Goal: Information Seeking & Learning: Learn about a topic

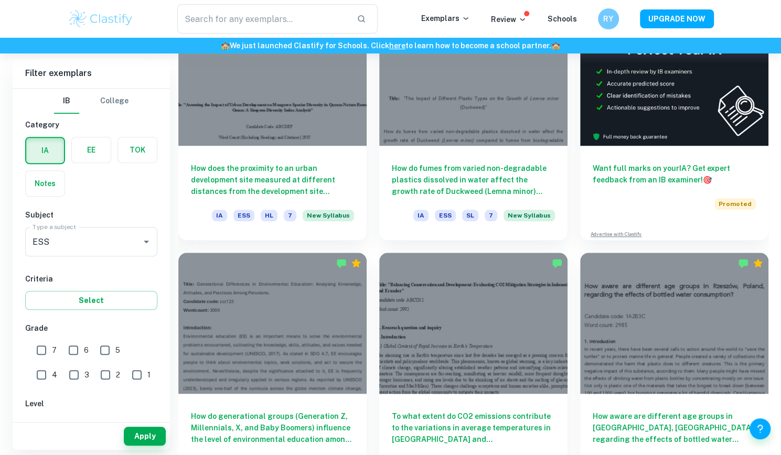
scroll to position [383, 0]
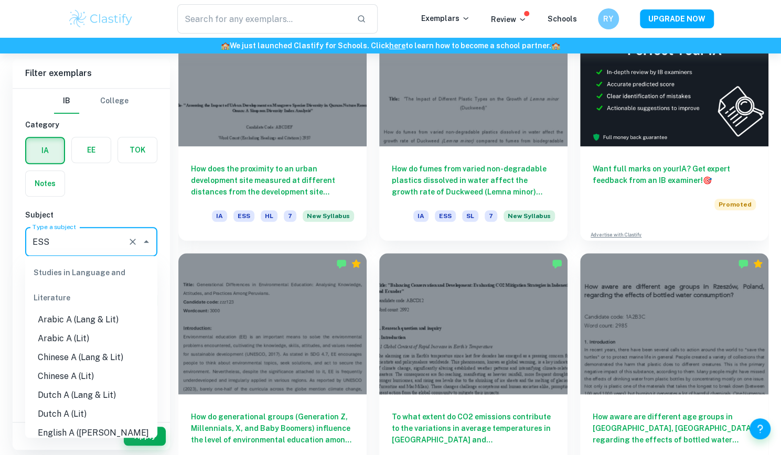
click at [95, 244] on input "ESS" at bounding box center [76, 242] width 93 height 20
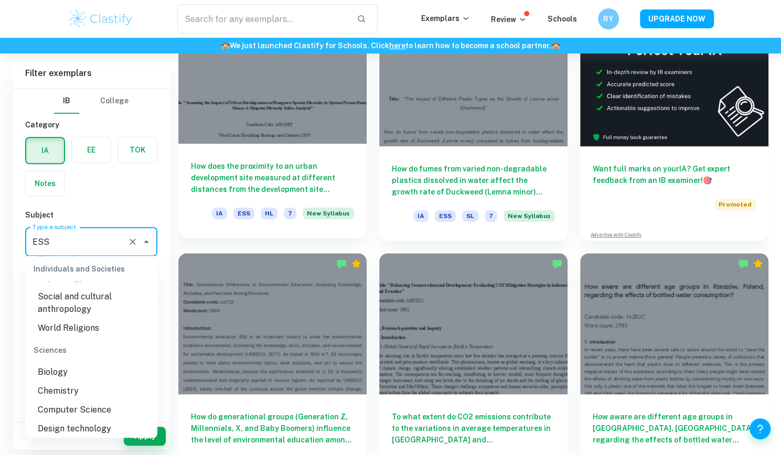
scroll to position [1219, 0]
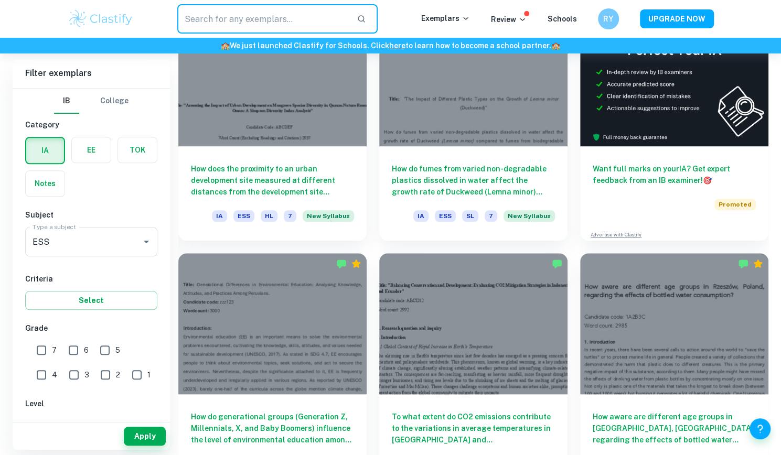
click at [257, 25] on input "text" at bounding box center [263, 18] width 172 height 29
type input "ヴ"
type input "voronoi"
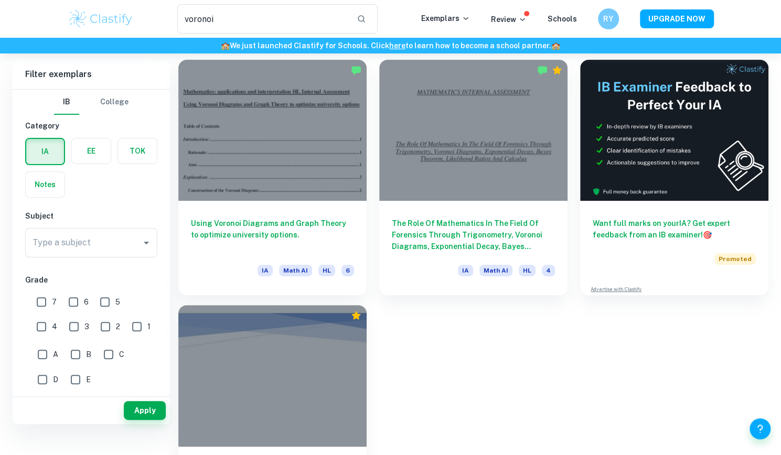
scroll to position [26, 0]
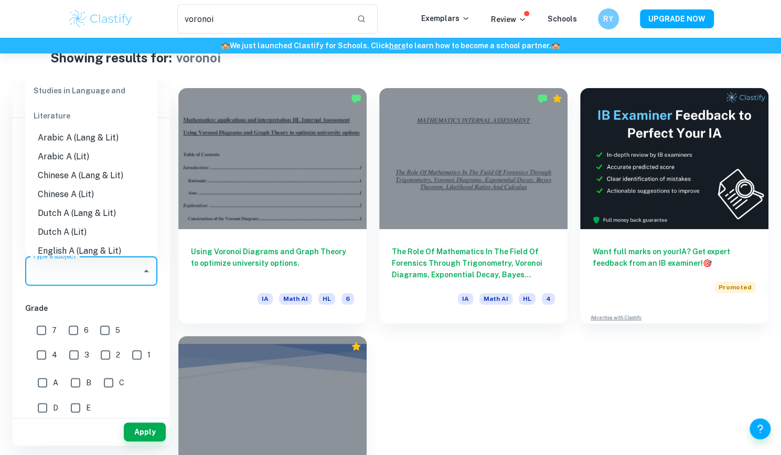
click at [107, 269] on input "Type a subject" at bounding box center [83, 271] width 107 height 20
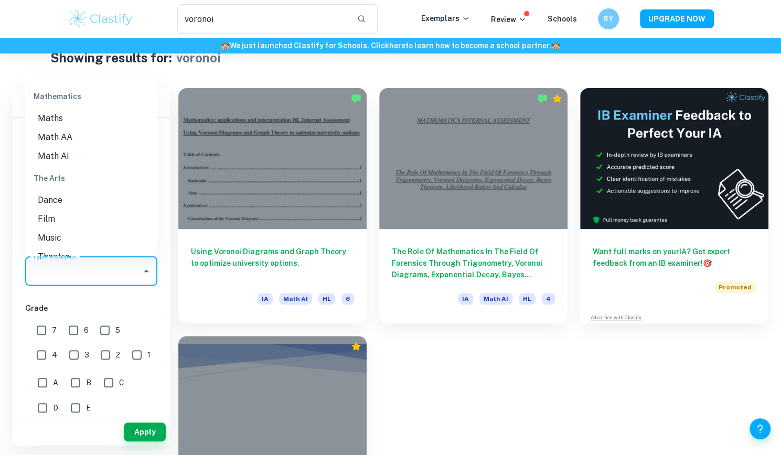
scroll to position [1481, 0]
click at [57, 160] on li "Math AI" at bounding box center [91, 161] width 132 height 19
type input "Math AI"
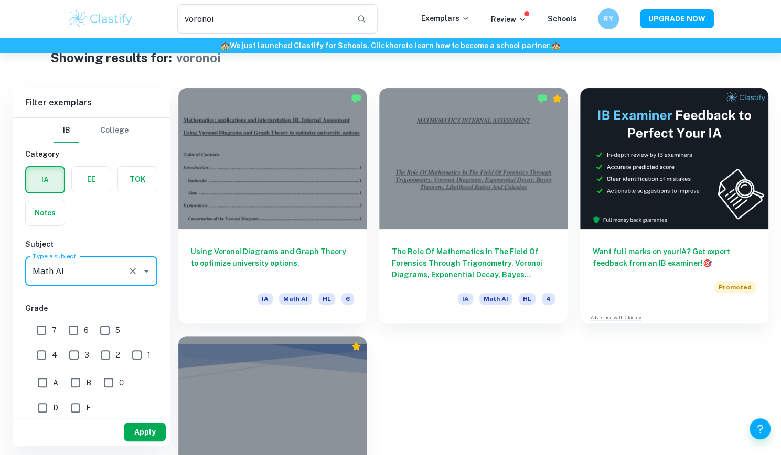
click at [137, 429] on button "Apply" at bounding box center [145, 432] width 42 height 19
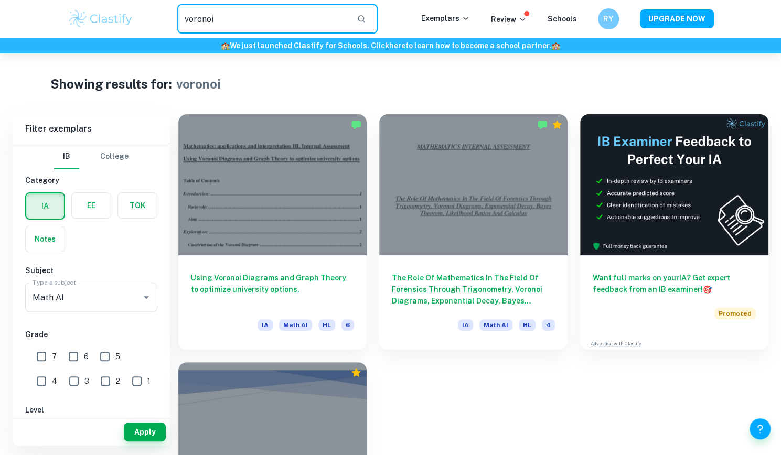
drag, startPoint x: 238, startPoint y: 15, endPoint x: 113, endPoint y: 10, distance: 125.5
click at [113, 10] on div "voronoi ​ Exemplars Review Schools RY UPGRADE NOW" at bounding box center [391, 18] width 672 height 29
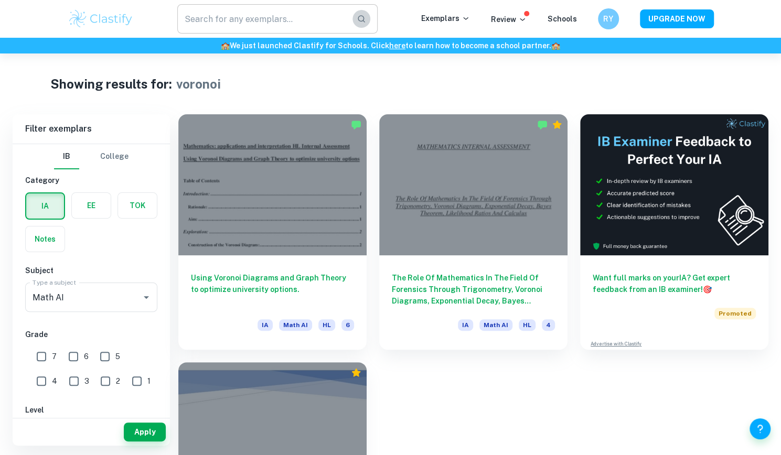
click at [368, 25] on button "button" at bounding box center [362, 19] width 18 height 18
click at [127, 436] on button "Apply" at bounding box center [145, 432] width 42 height 19
click at [103, 13] on img at bounding box center [101, 18] width 67 height 21
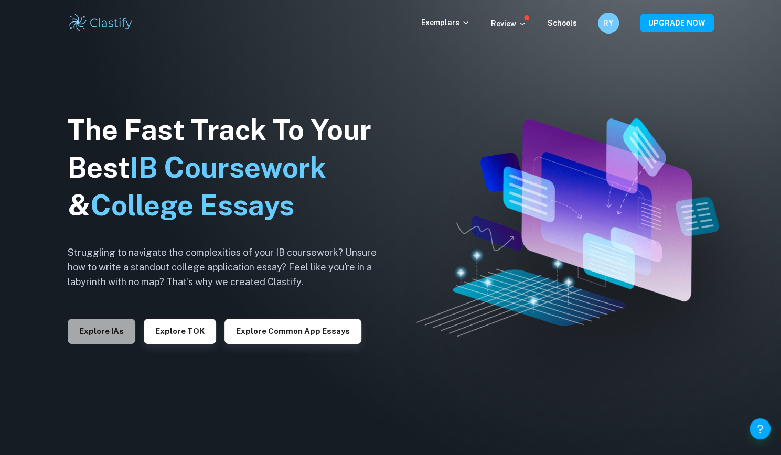
click at [112, 319] on button "Explore IAs" at bounding box center [102, 331] width 68 height 25
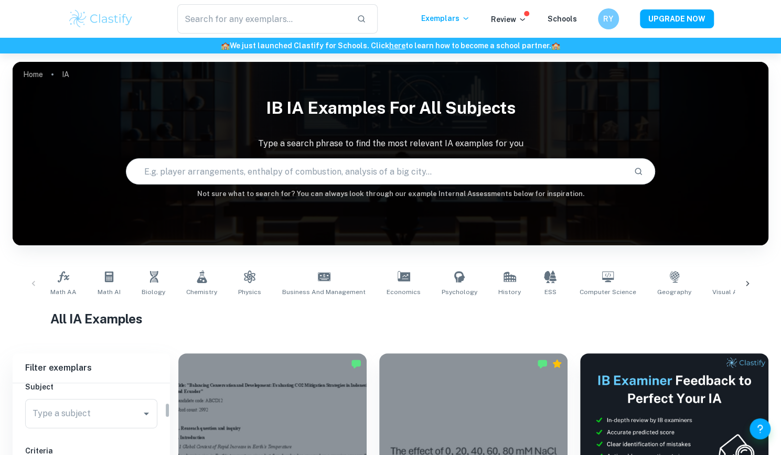
scroll to position [122, 0]
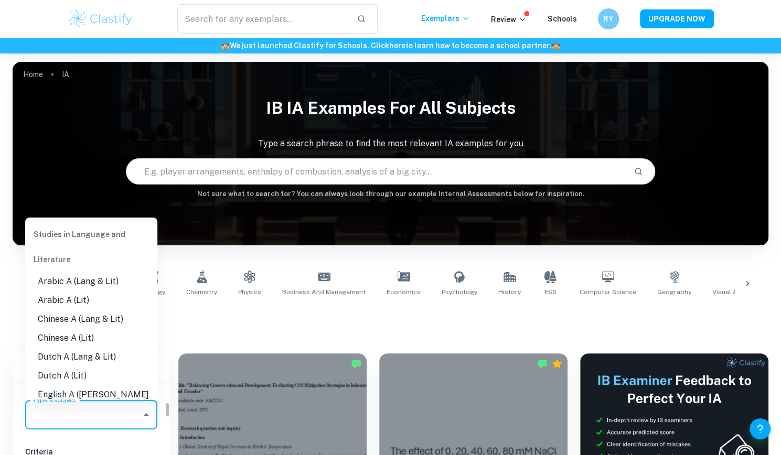
click at [114, 410] on input "Type a subject" at bounding box center [83, 415] width 107 height 20
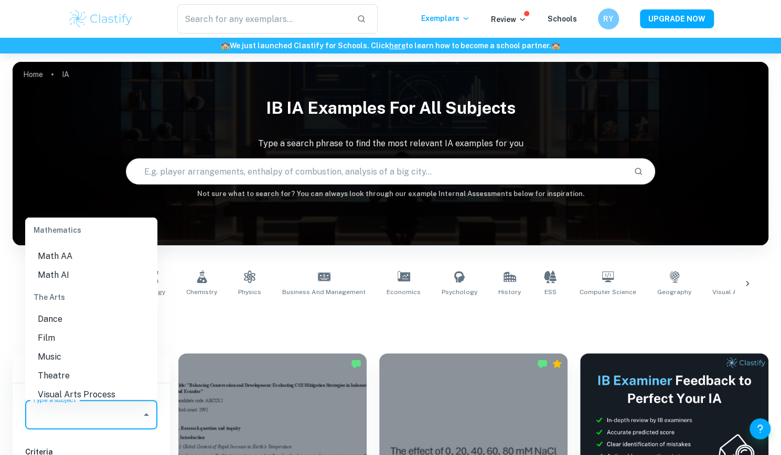
scroll to position [1454, 0]
click at [47, 270] on li "Math AI" at bounding box center [91, 276] width 132 height 19
type input "Math AI"
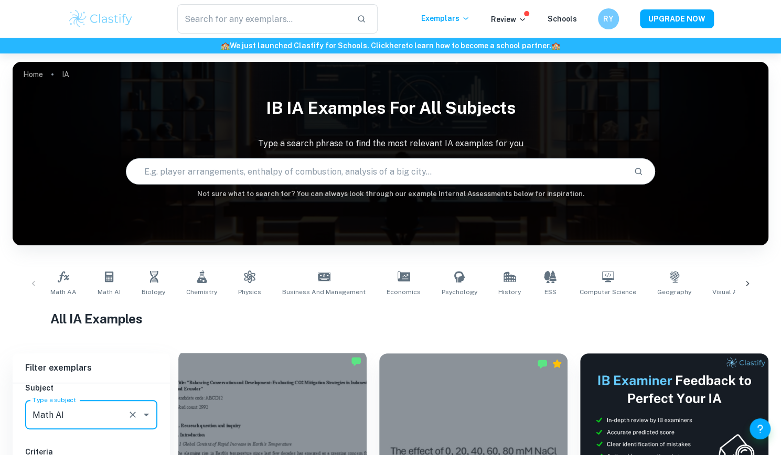
scroll to position [129, 0]
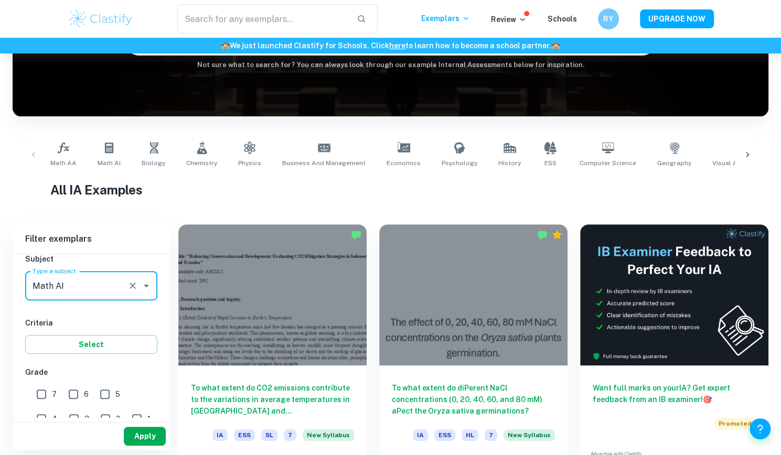
click at [151, 431] on button "Apply" at bounding box center [145, 436] width 42 height 19
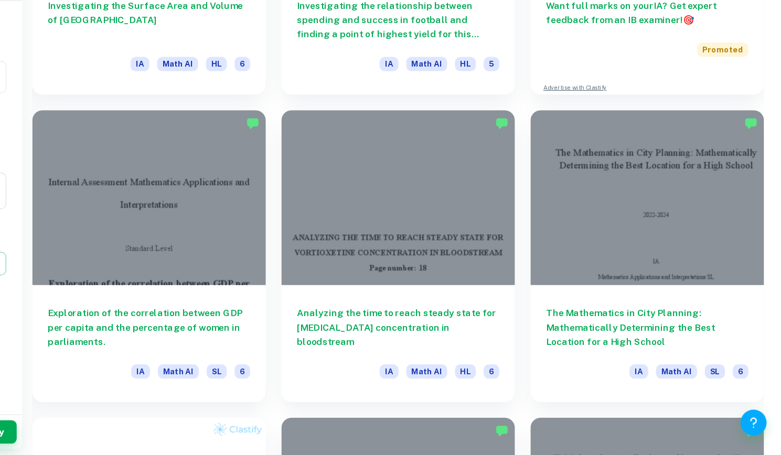
scroll to position [425, 0]
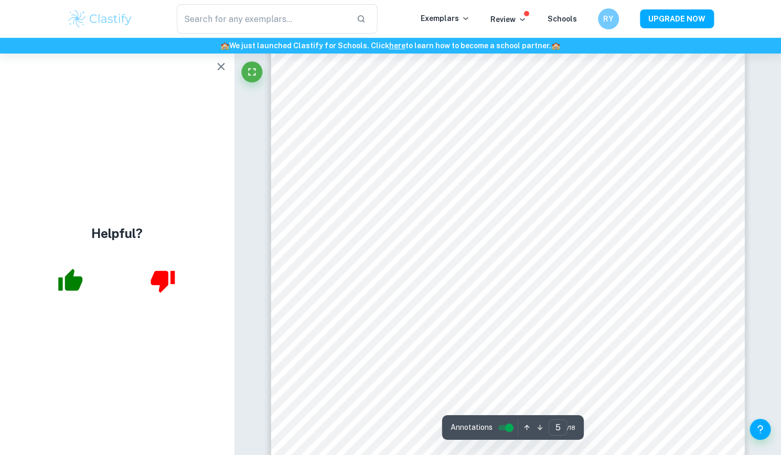
scroll to position [3099, 0]
type input "6"
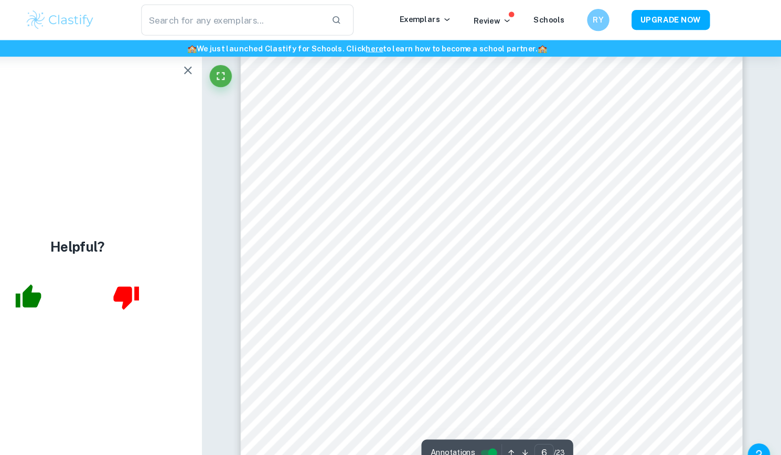
scroll to position [3810, 0]
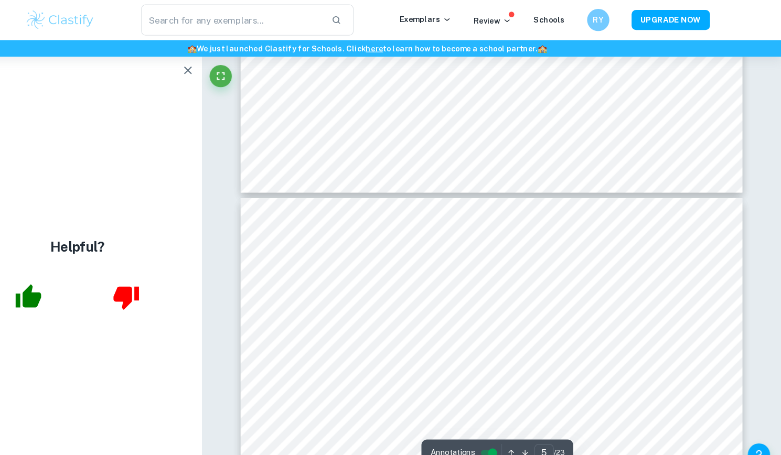
type input "4"
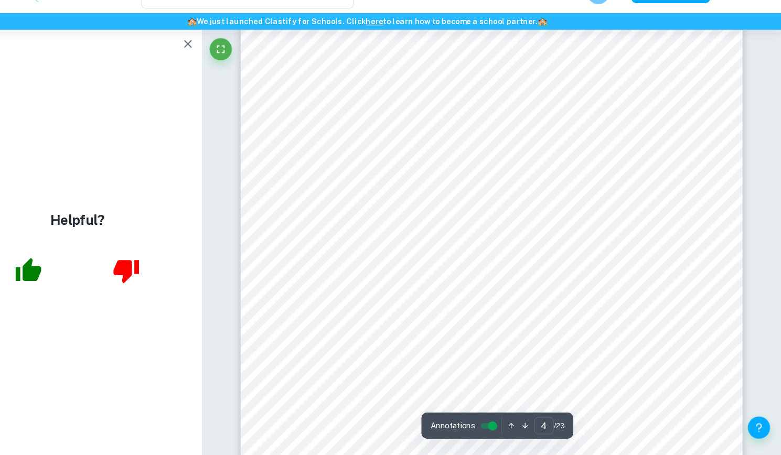
scroll to position [2361, 0]
